Goal: Information Seeking & Learning: Learn about a topic

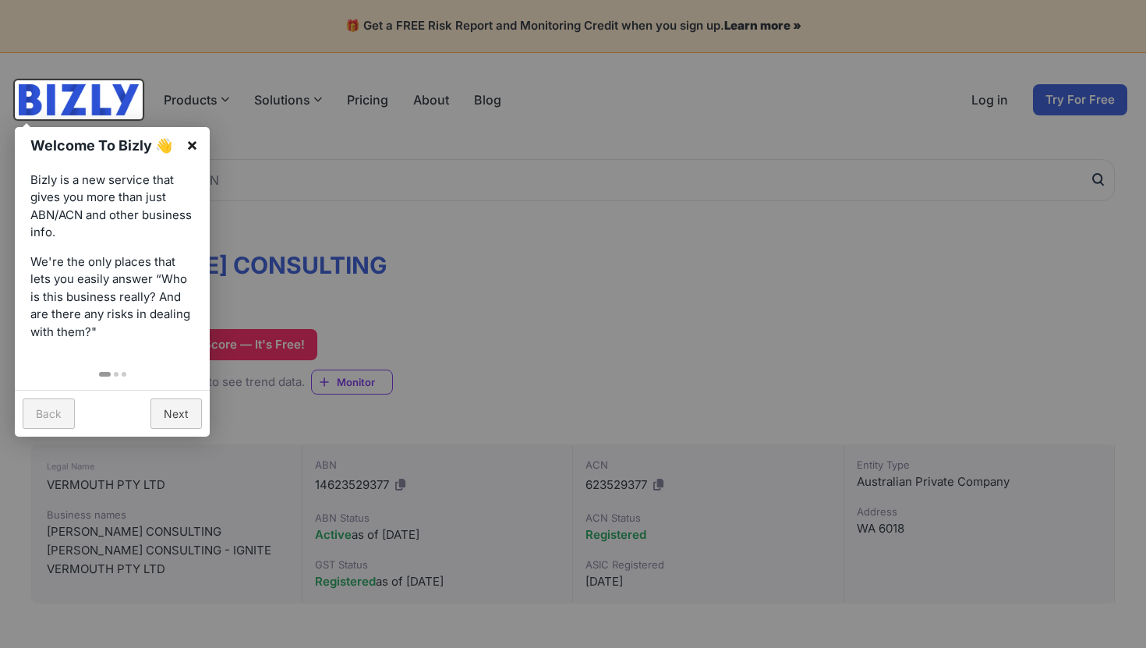
click at [194, 145] on link "×" at bounding box center [192, 144] width 35 height 35
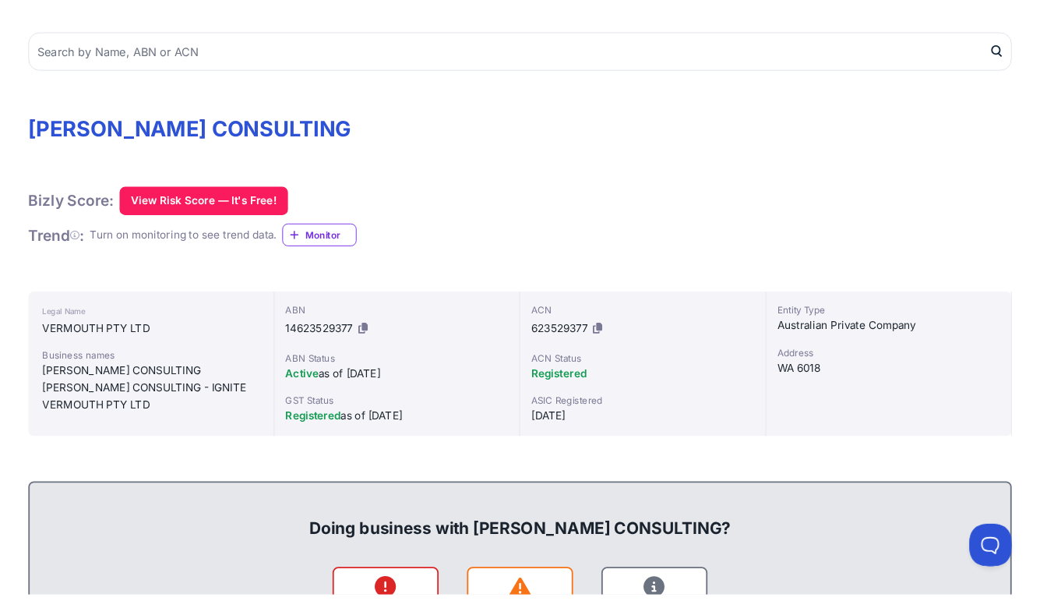
scroll to position [133, 0]
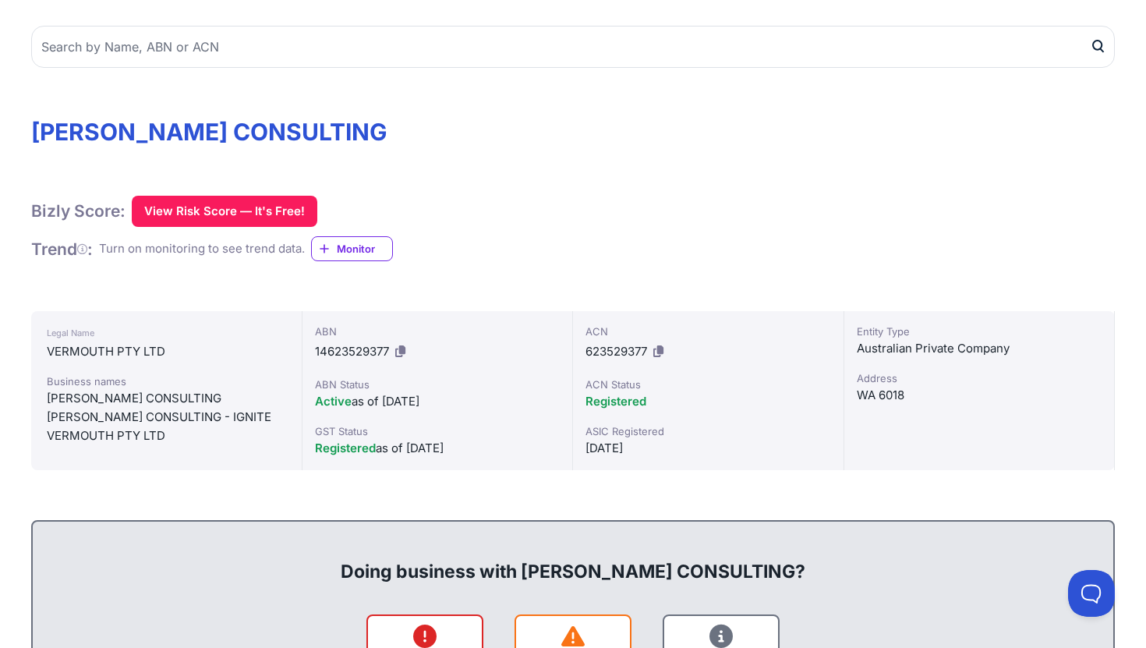
click at [381, 354] on span "14623529377" at bounding box center [352, 351] width 74 height 15
copy span "14623529377"
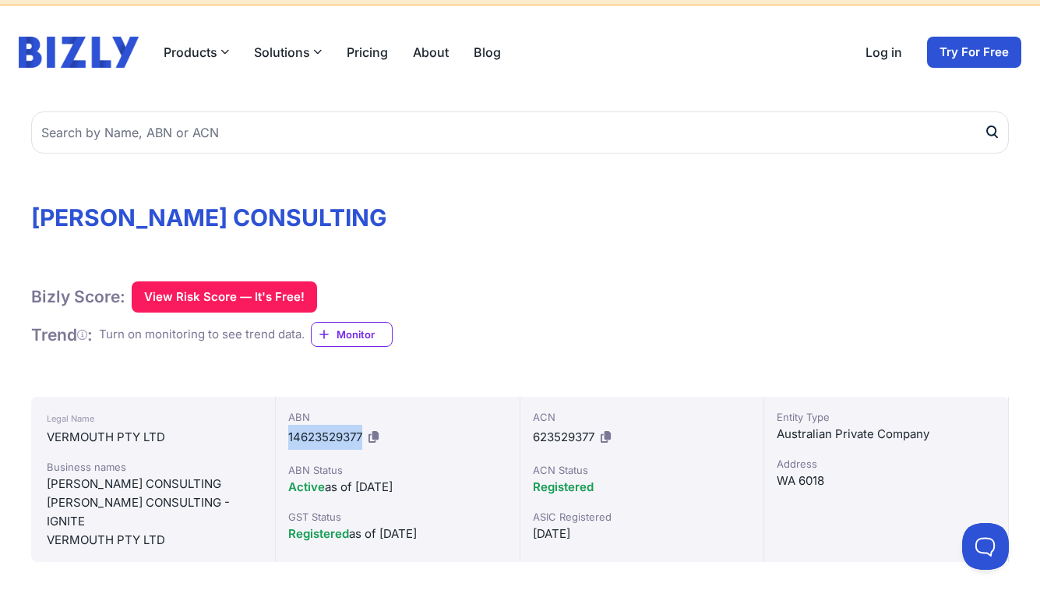
scroll to position [0, 0]
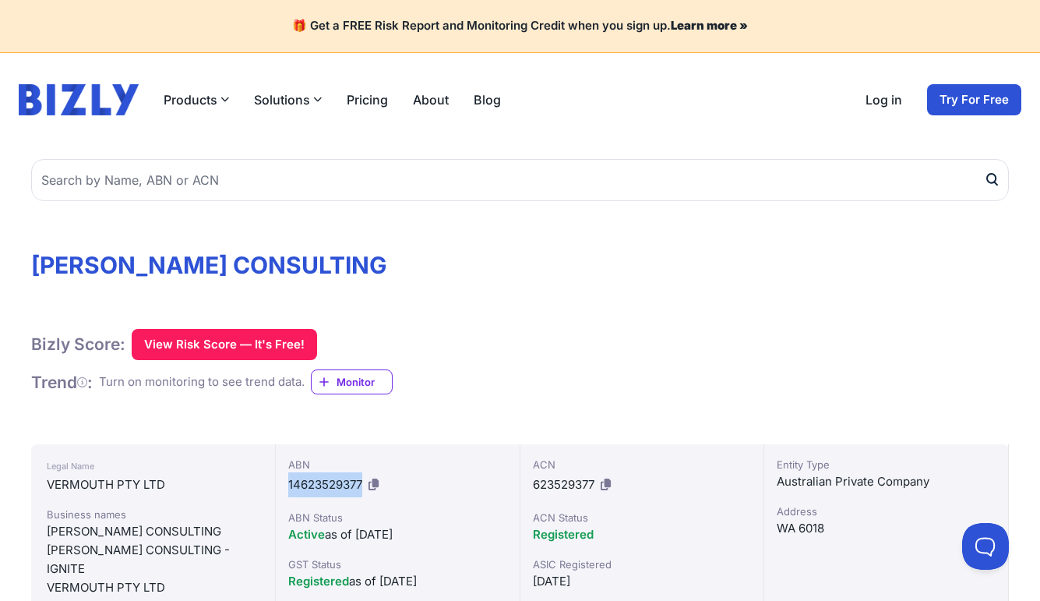
click at [369, 103] on link "Pricing" at bounding box center [367, 99] width 41 height 19
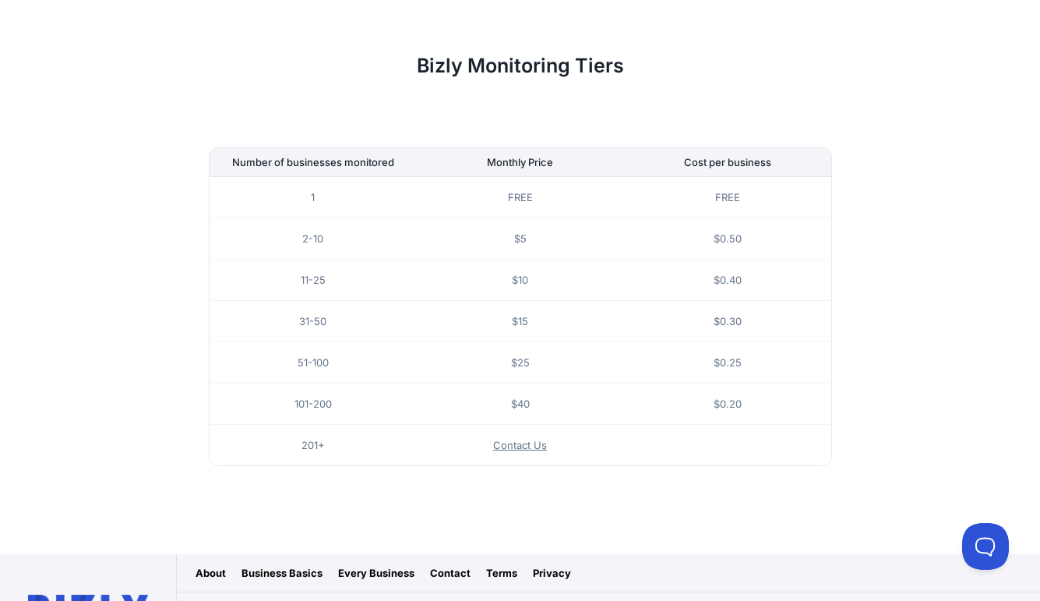
scroll to position [1026, 0]
